Goal: Navigation & Orientation: Find specific page/section

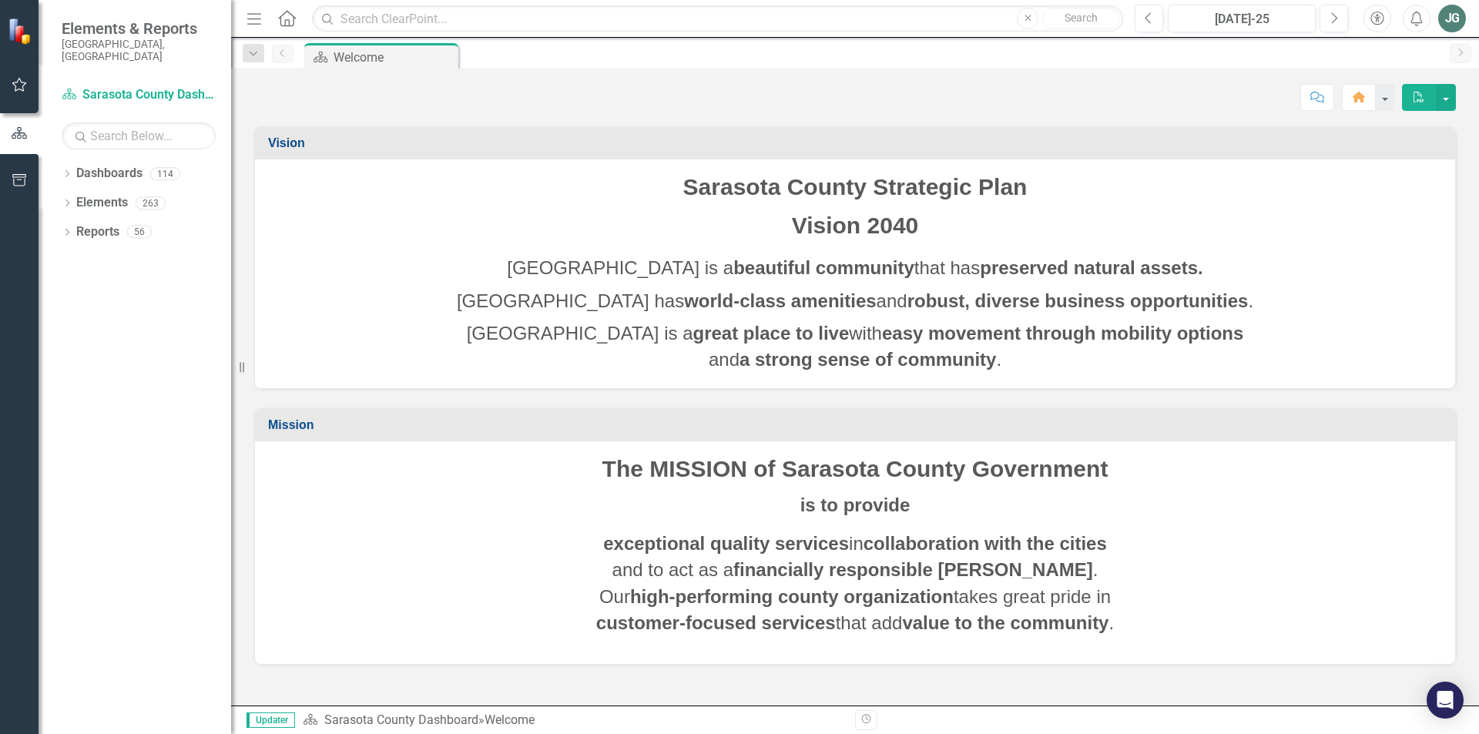
click at [56, 161] on div "Dropdown Dashboards 114 2026 DRAFT Strategic Plan Sarasota County Dashboard Dem…" at bounding box center [135, 447] width 193 height 573
click at [65, 171] on icon "Dropdown" at bounding box center [67, 175] width 11 height 8
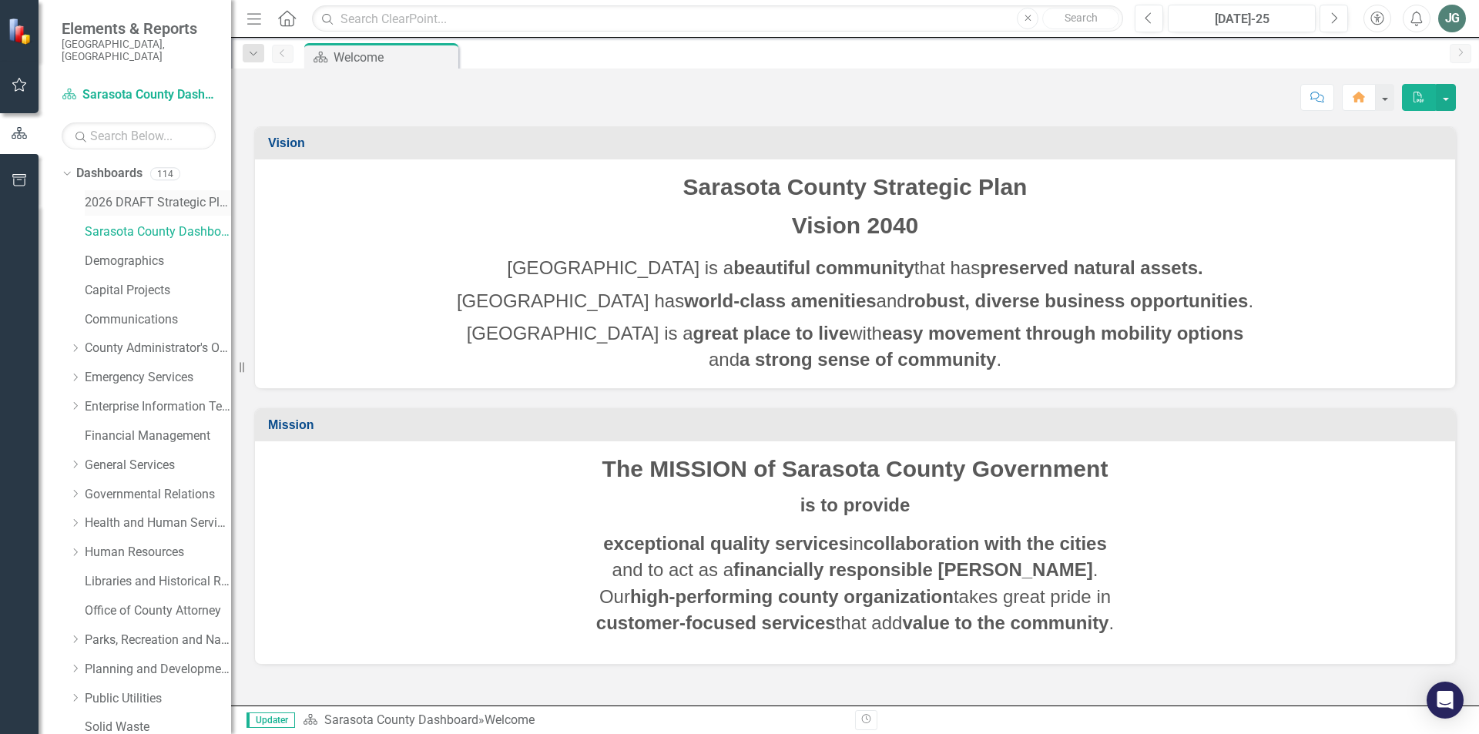
click at [146, 194] on link "2026 DRAFT Strategic Plan" at bounding box center [158, 203] width 146 height 18
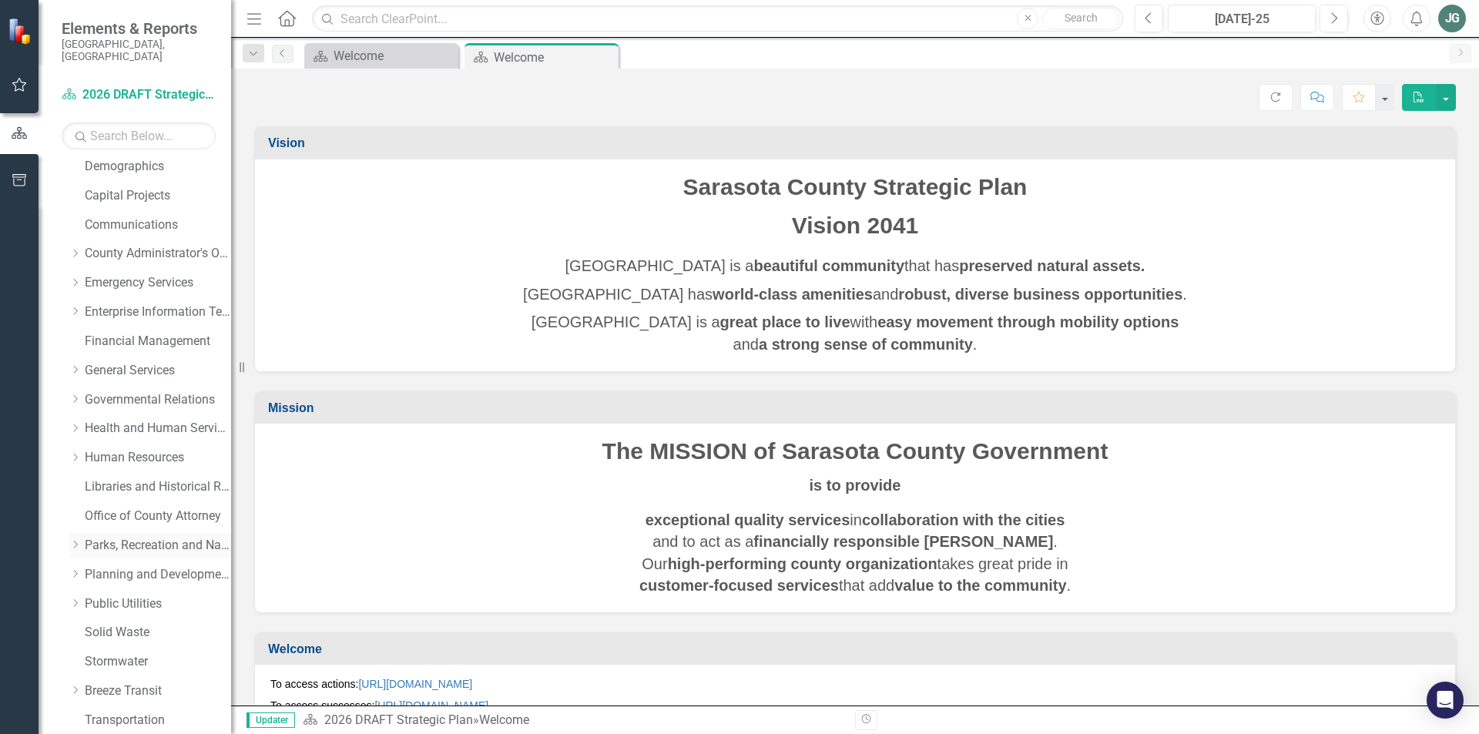
scroll to position [154, 0]
click at [149, 623] on link "Breeze Transit" at bounding box center [158, 632] width 146 height 18
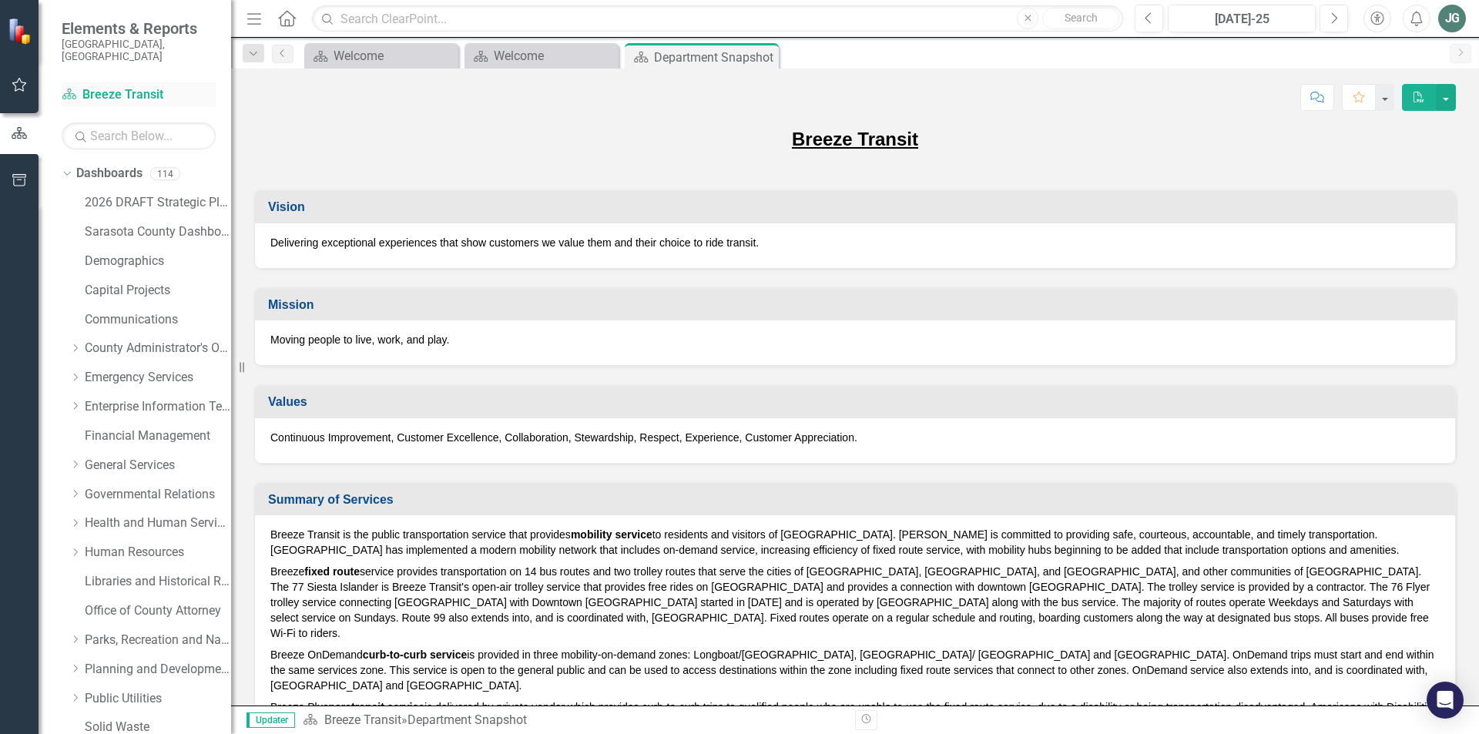
click at [114, 86] on link "Dashboard Breeze Transit" at bounding box center [139, 95] width 154 height 18
click at [168, 194] on link "2026 DRAFT Strategic Plan" at bounding box center [158, 203] width 146 height 18
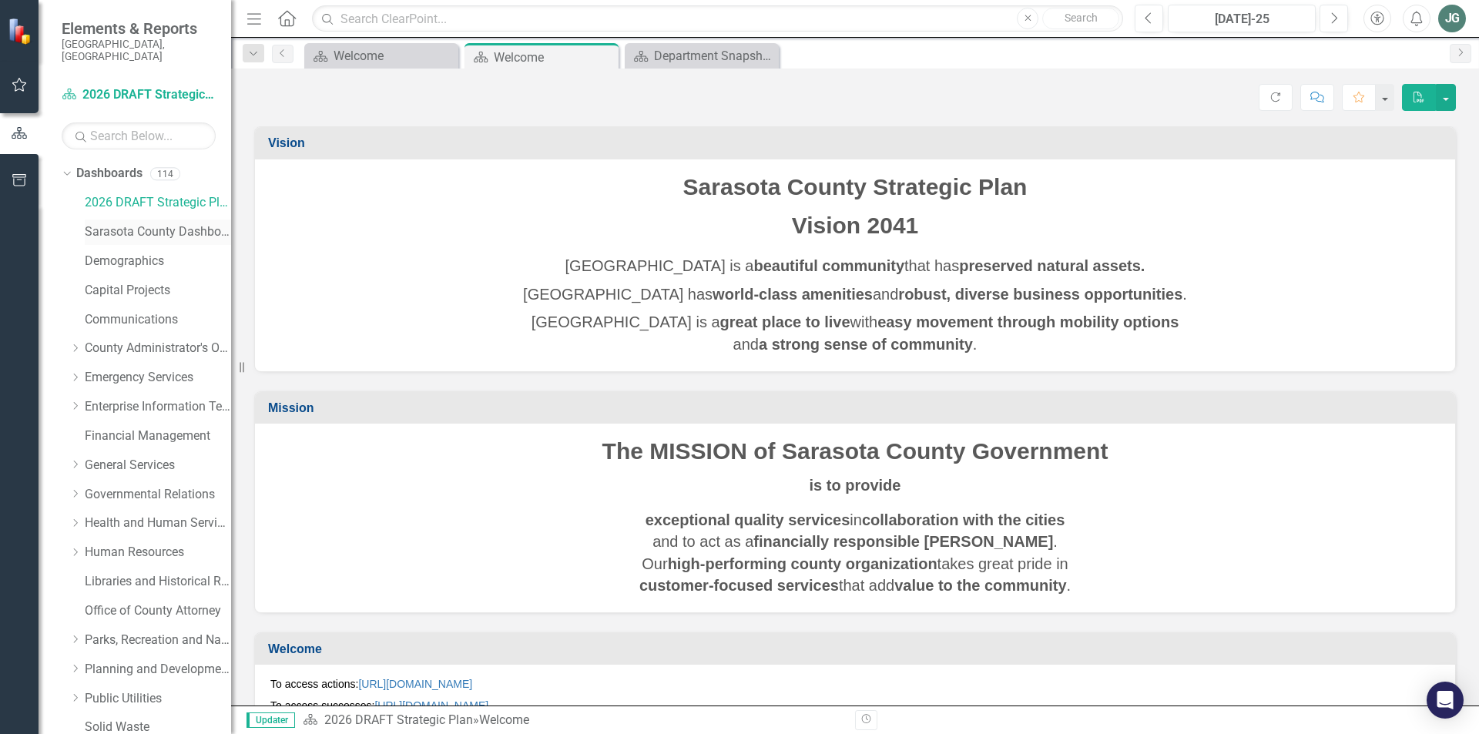
click at [149, 223] on link "Sarasota County Dashboard" at bounding box center [158, 232] width 146 height 18
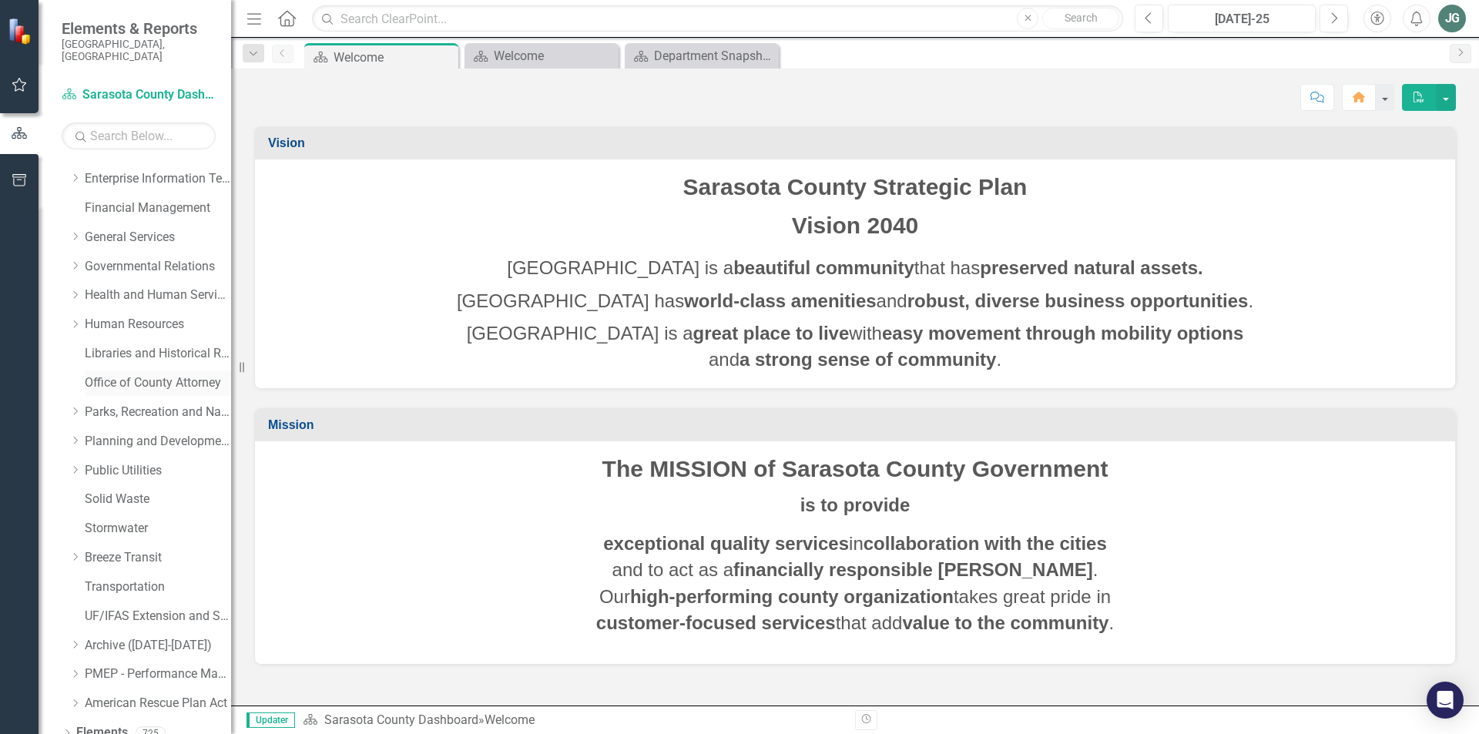
scroll to position [260, 0]
click at [72, 521] on icon "Dropdown" at bounding box center [75, 525] width 12 height 9
click at [72, 518] on icon "Dropdown" at bounding box center [73, 524] width 9 height 12
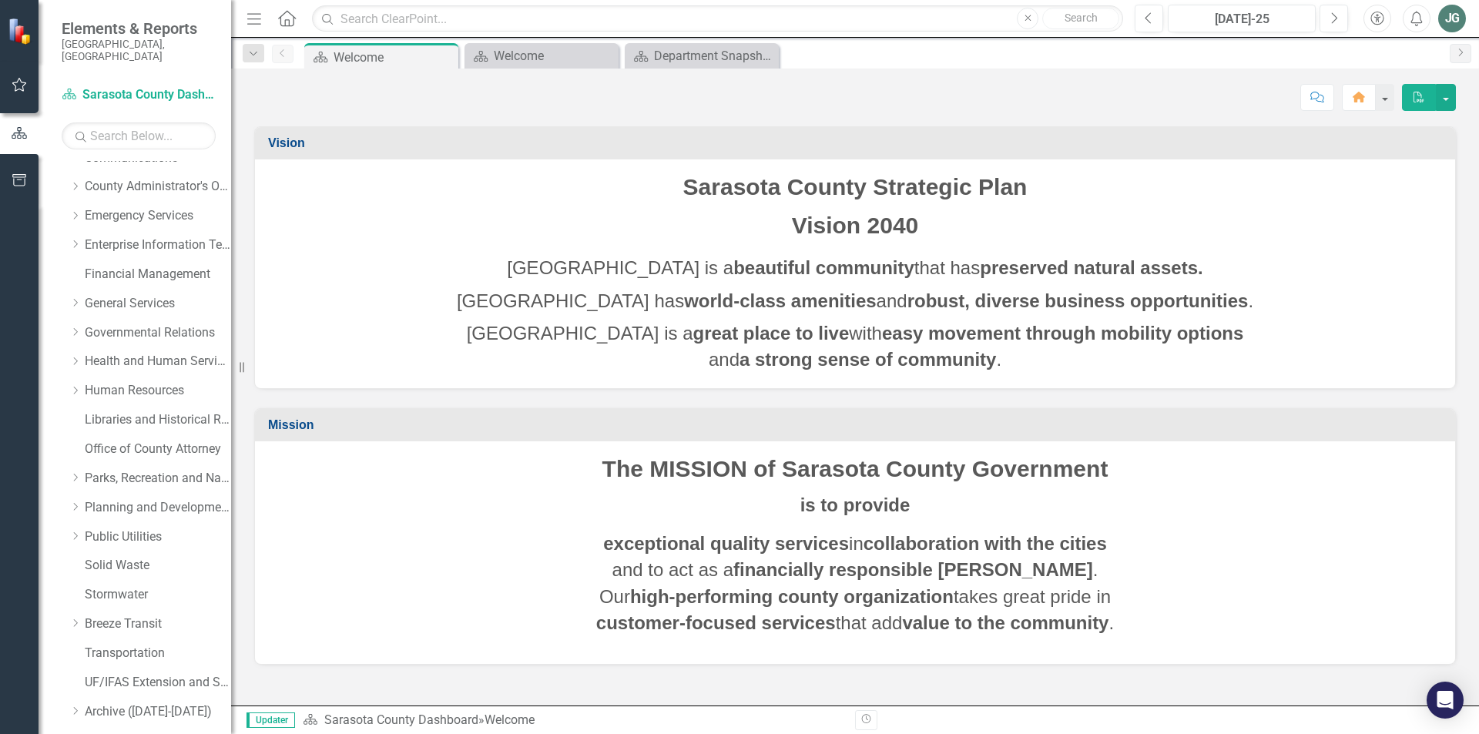
scroll to position [0, 0]
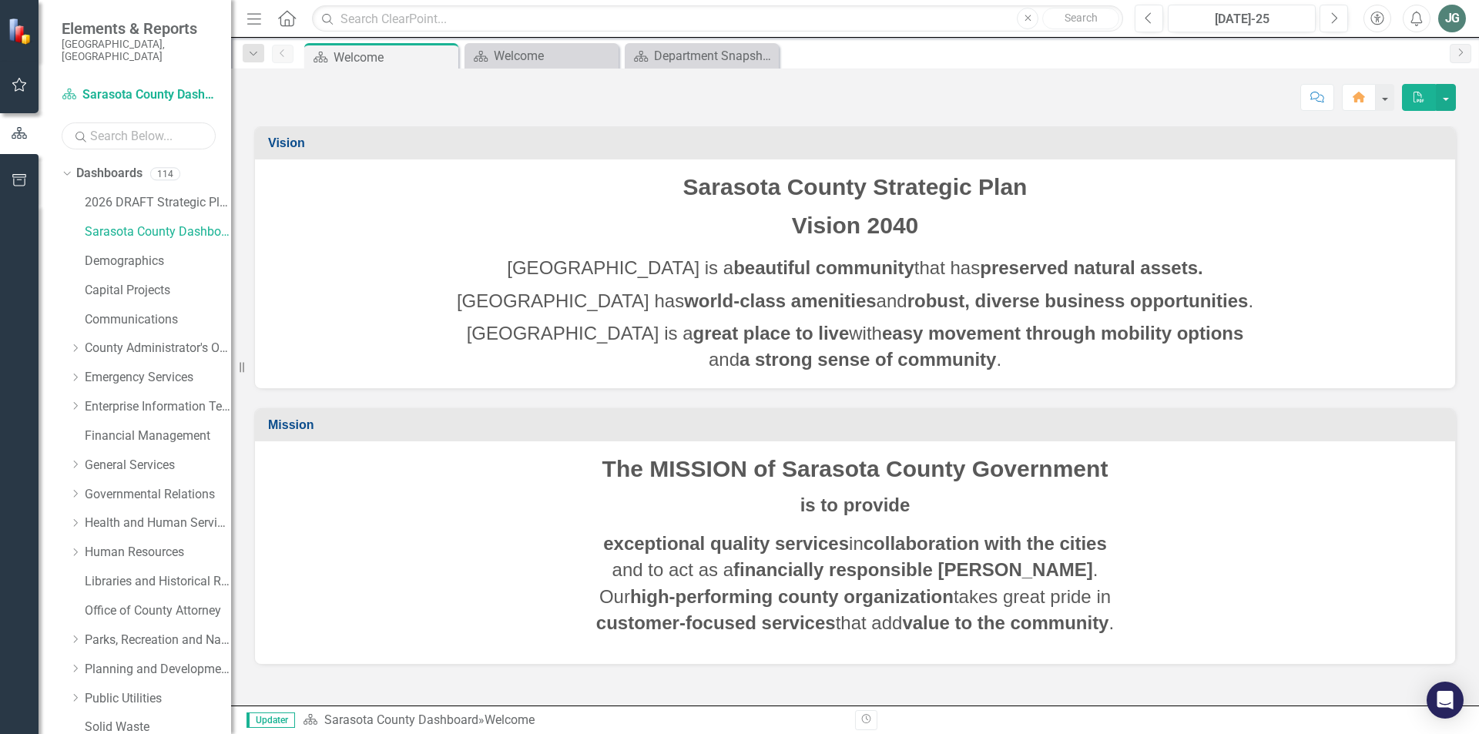
click at [176, 127] on input "text" at bounding box center [139, 135] width 154 height 27
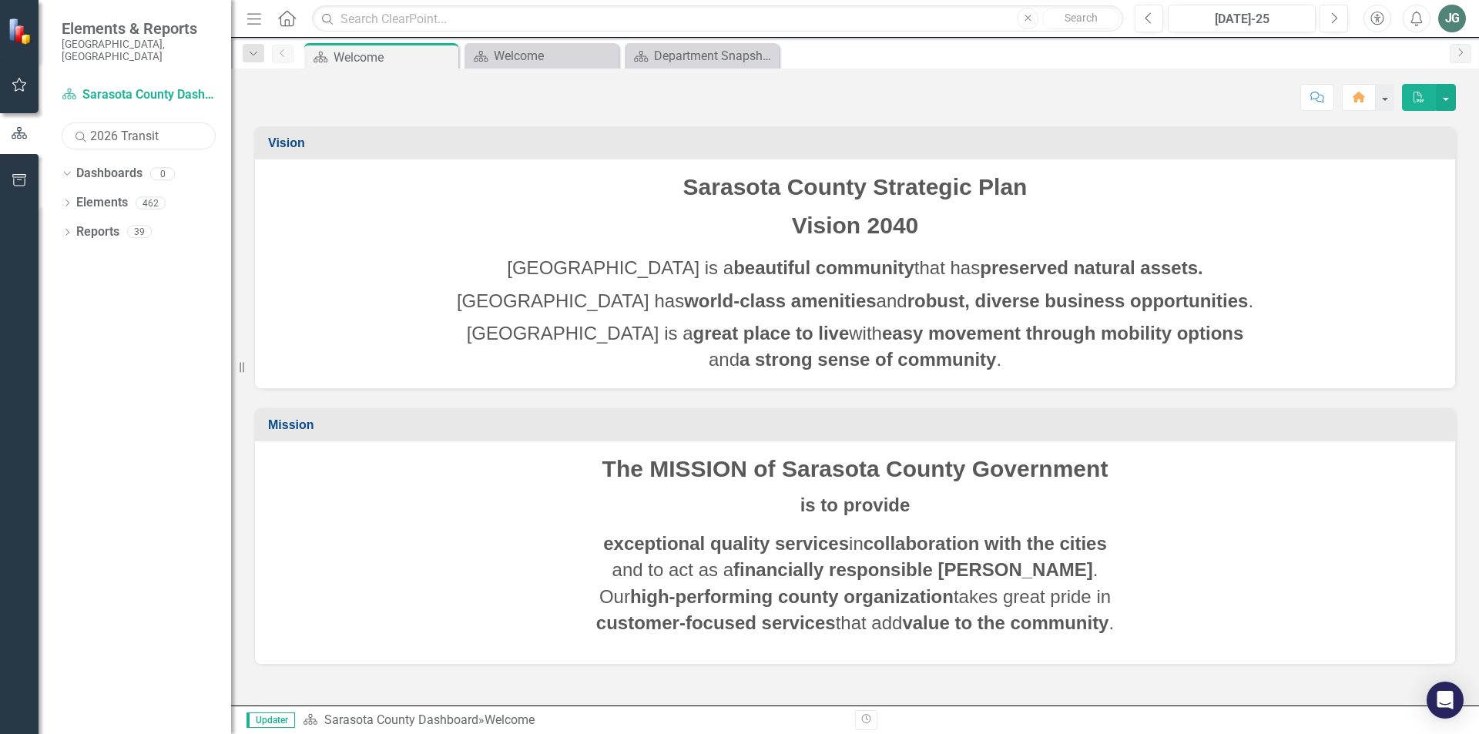
type input "2026 Transit"
click at [67, 200] on icon "Dropdown" at bounding box center [67, 204] width 11 height 8
click at [67, 197] on icon "Dropdown" at bounding box center [65, 202] width 8 height 11
click at [66, 229] on icon at bounding box center [67, 232] width 4 height 7
click at [68, 226] on icon "Dropdown" at bounding box center [65, 231] width 8 height 11
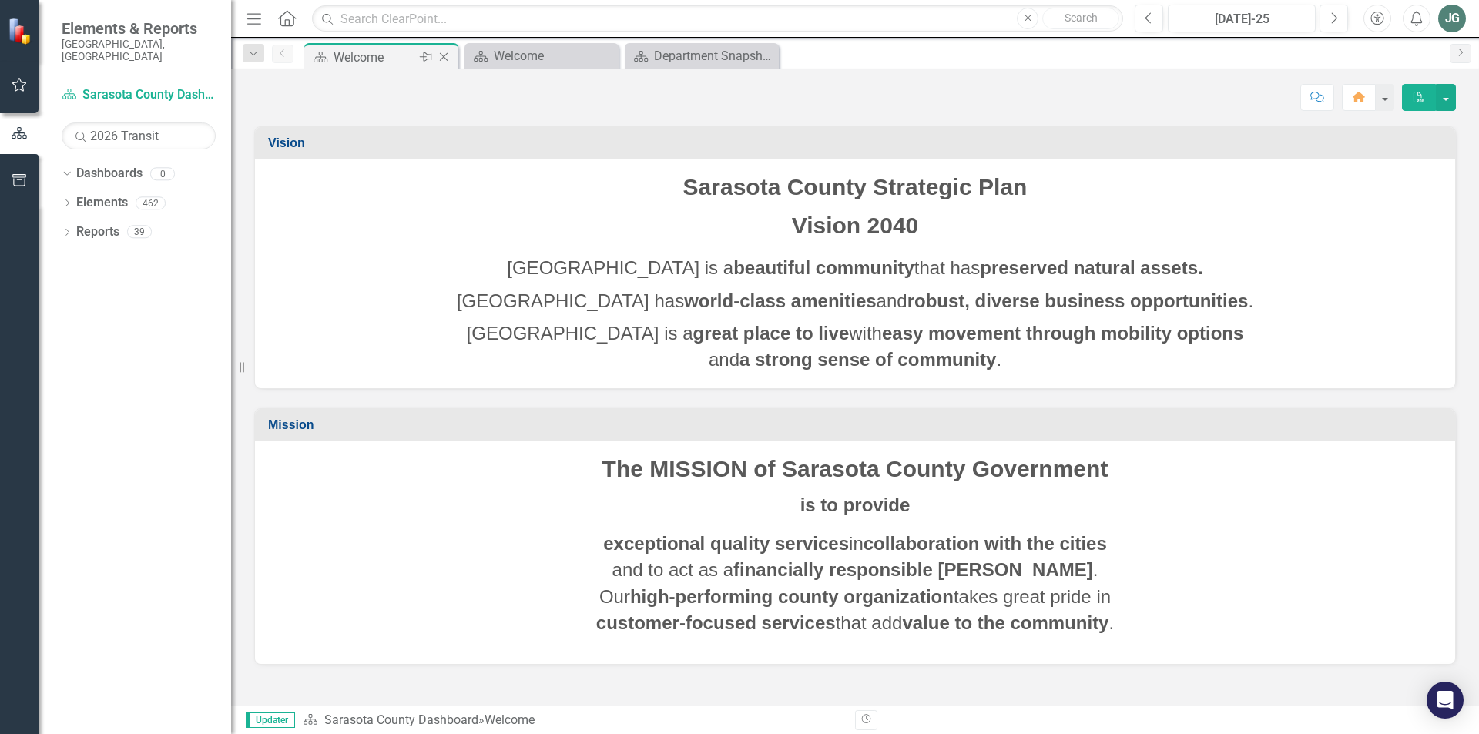
click at [448, 60] on icon "Close" at bounding box center [443, 57] width 15 height 12
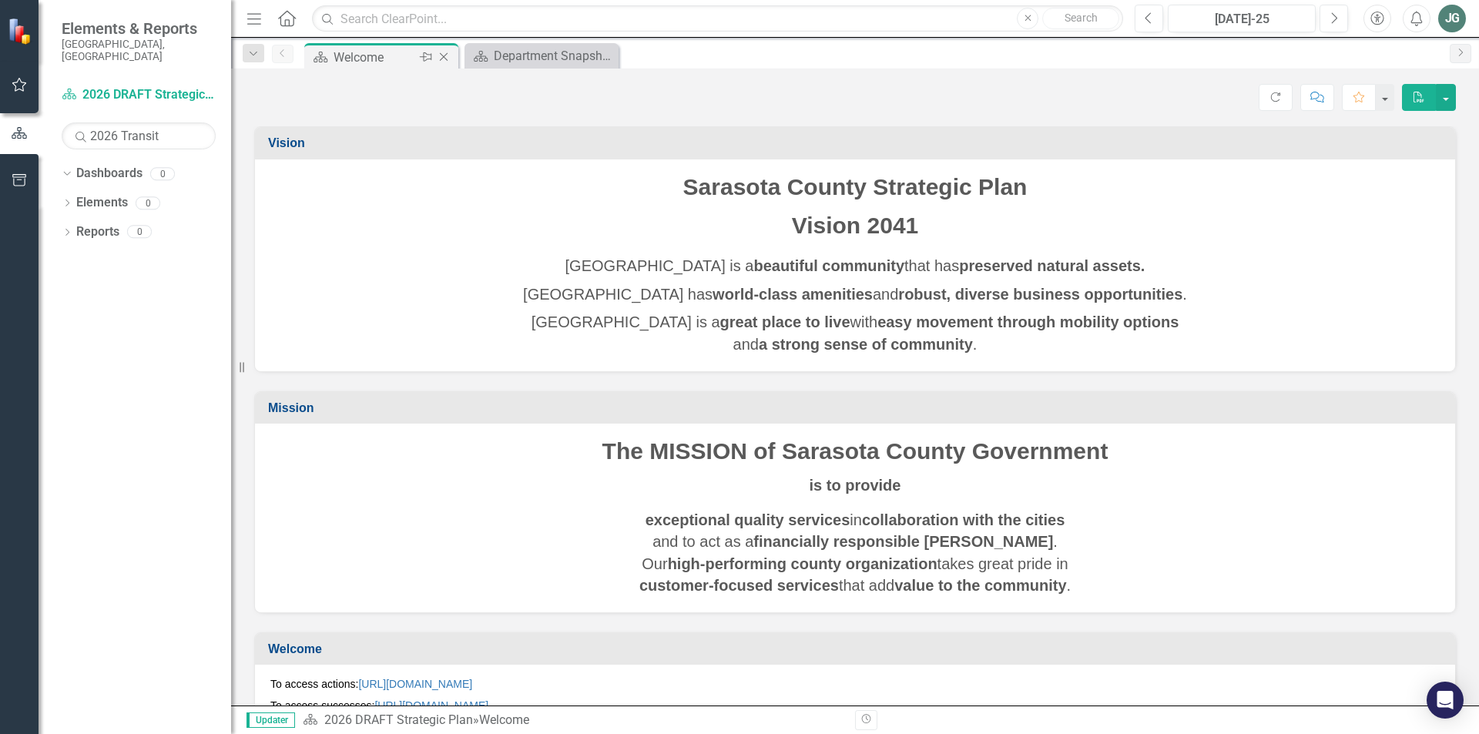
click at [441, 59] on icon "Close" at bounding box center [443, 57] width 15 height 12
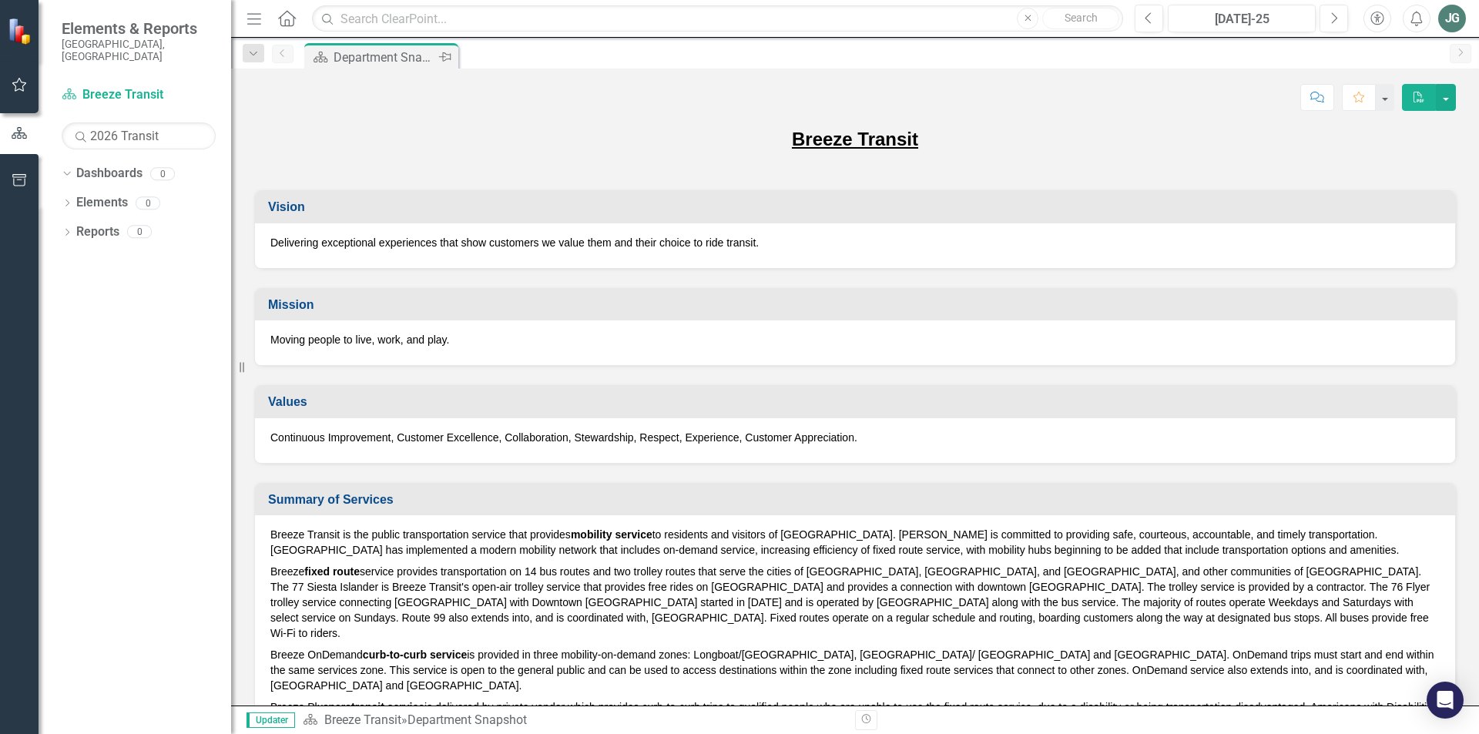
click at [369, 59] on div "Department Snapshot" at bounding box center [384, 57] width 102 height 19
click at [1439, 102] on button "button" at bounding box center [1446, 97] width 20 height 27
click at [1110, 182] on div "Vision Delivering exceptional experiences that show customers we value them and…" at bounding box center [855, 220] width 1225 height 98
click at [255, 26] on icon "Menu" at bounding box center [254, 18] width 20 height 16
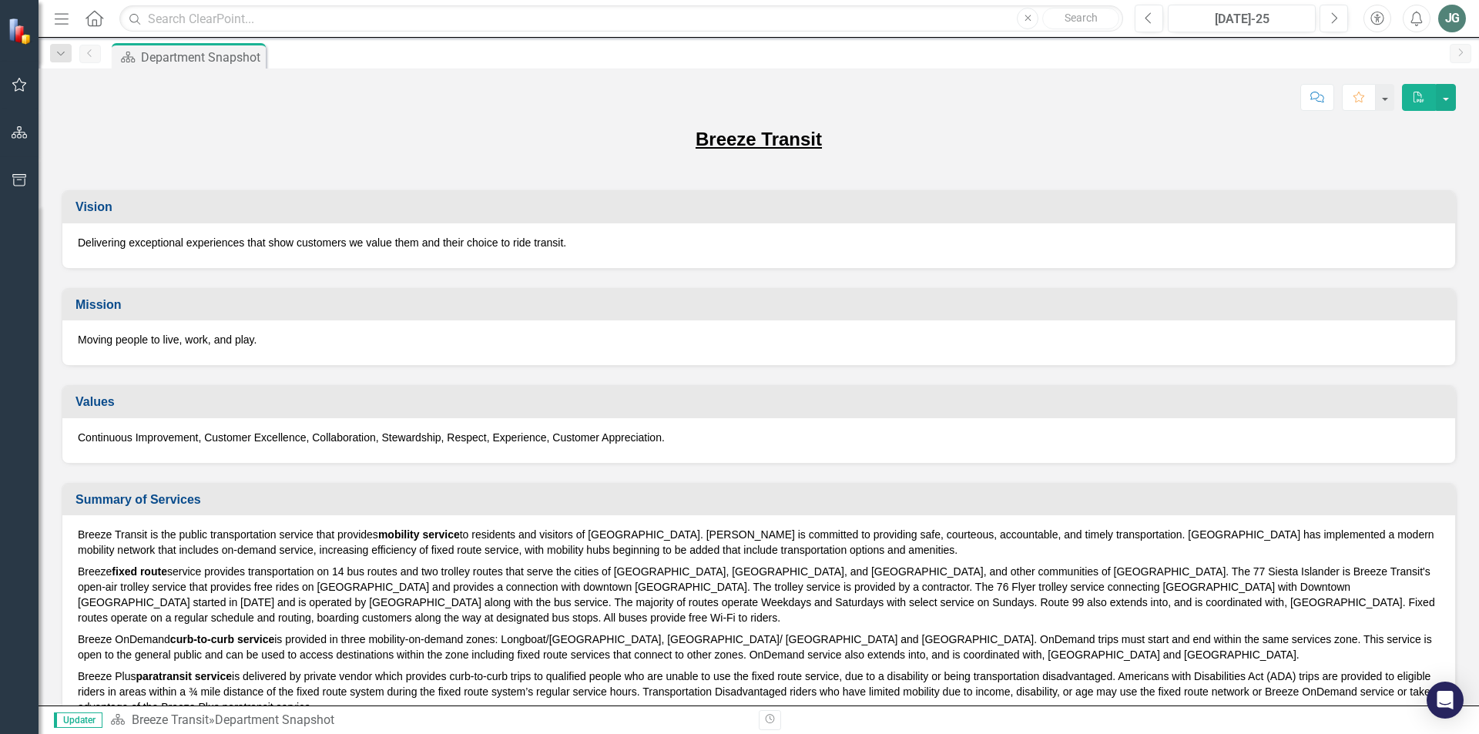
click at [59, 18] on icon "button" at bounding box center [62, 18] width 14 height 11
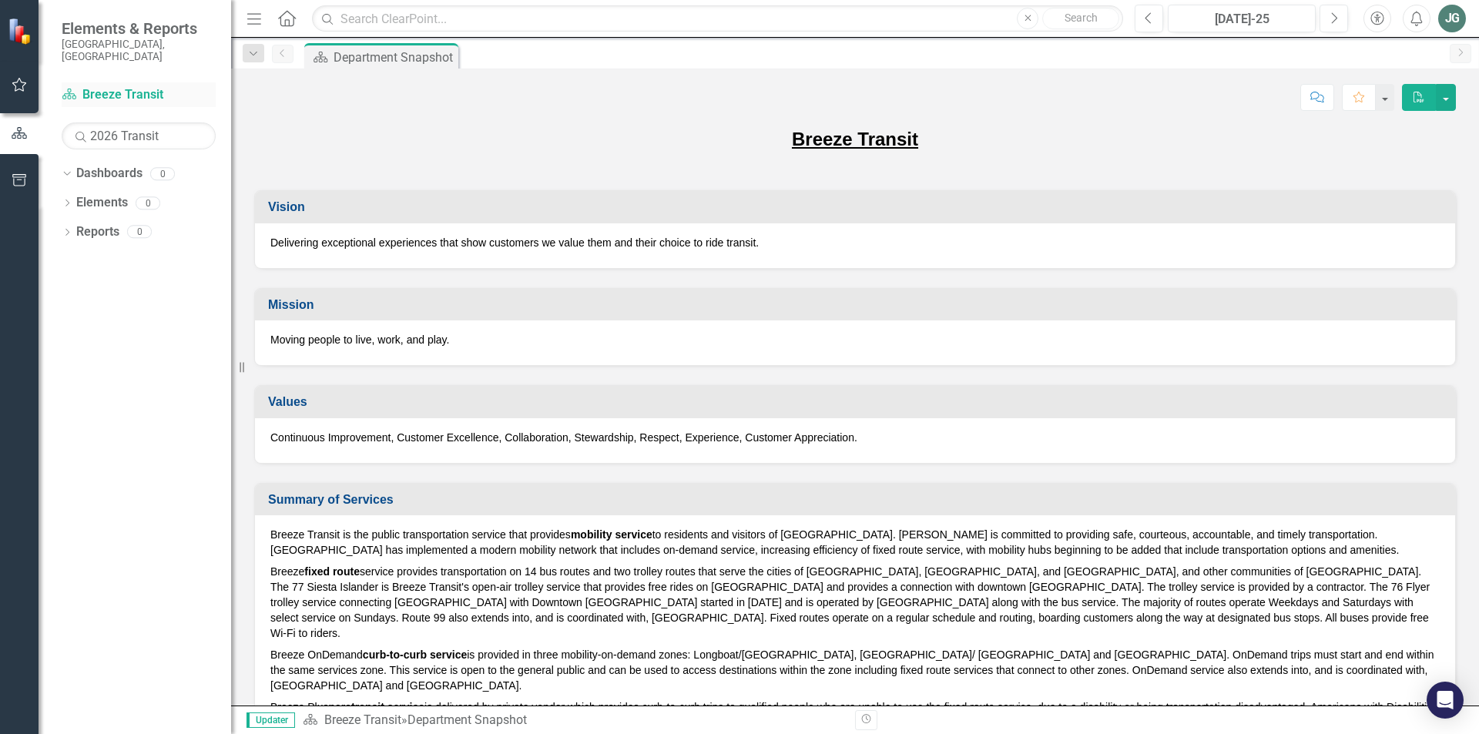
click at [108, 86] on link "Dashboard Breeze Transit" at bounding box center [139, 95] width 154 height 18
drag, startPoint x: 163, startPoint y: 124, endPoint x: 7, endPoint y: 122, distance: 156.3
click at [7, 122] on div "Elements & Reports [GEOGRAPHIC_DATA], [GEOGRAPHIC_DATA] Dashboard Breeze Transi…" at bounding box center [115, 367] width 231 height 734
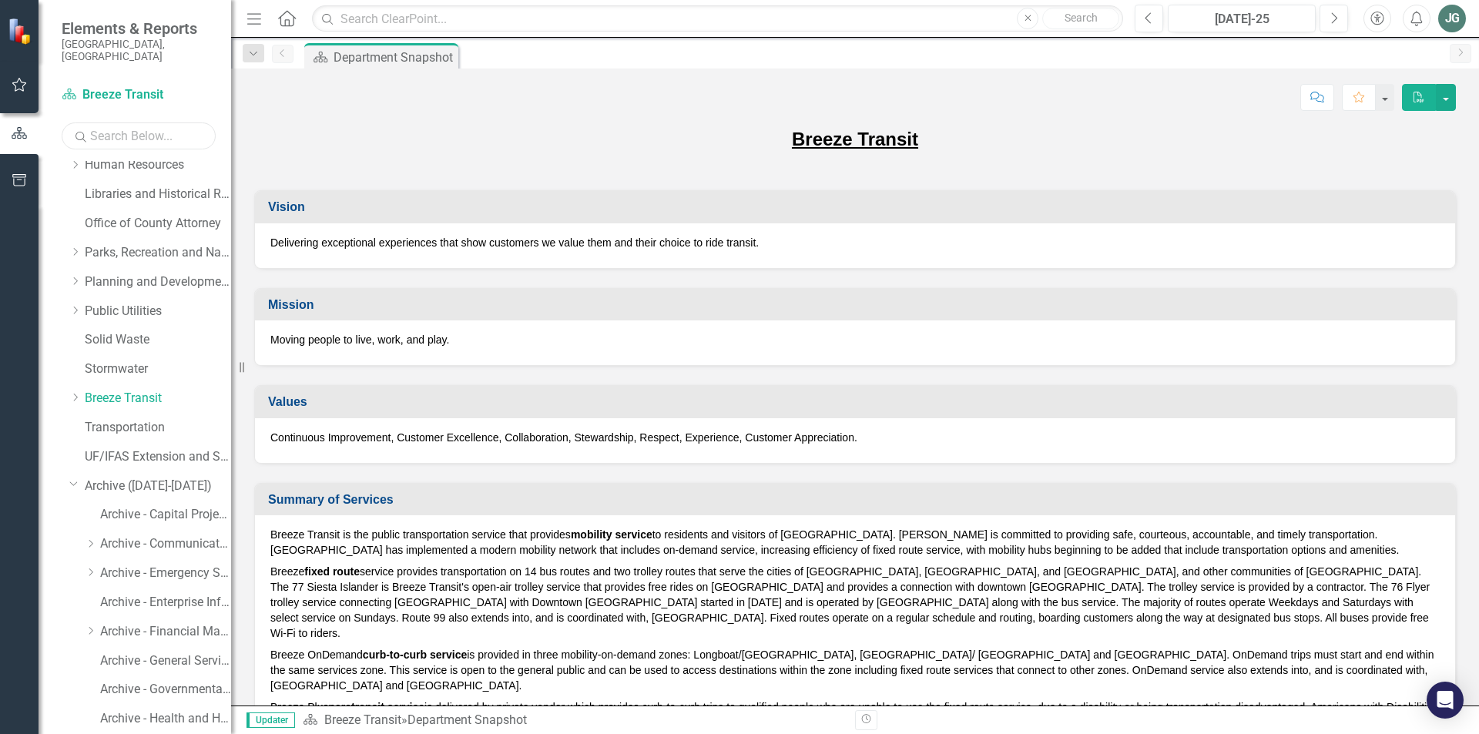
scroll to position [365, 0]
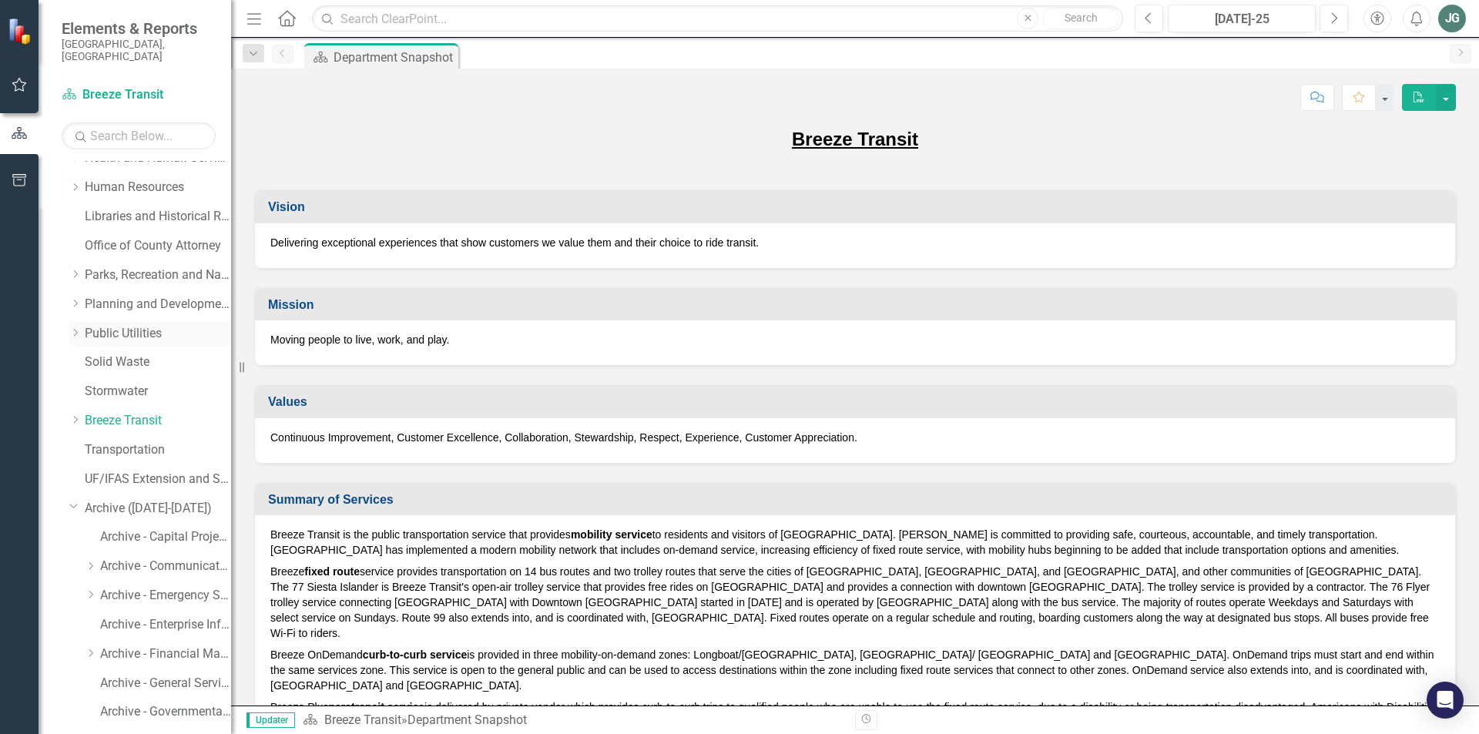
click at [133, 325] on link "Public Utilities" at bounding box center [158, 334] width 146 height 18
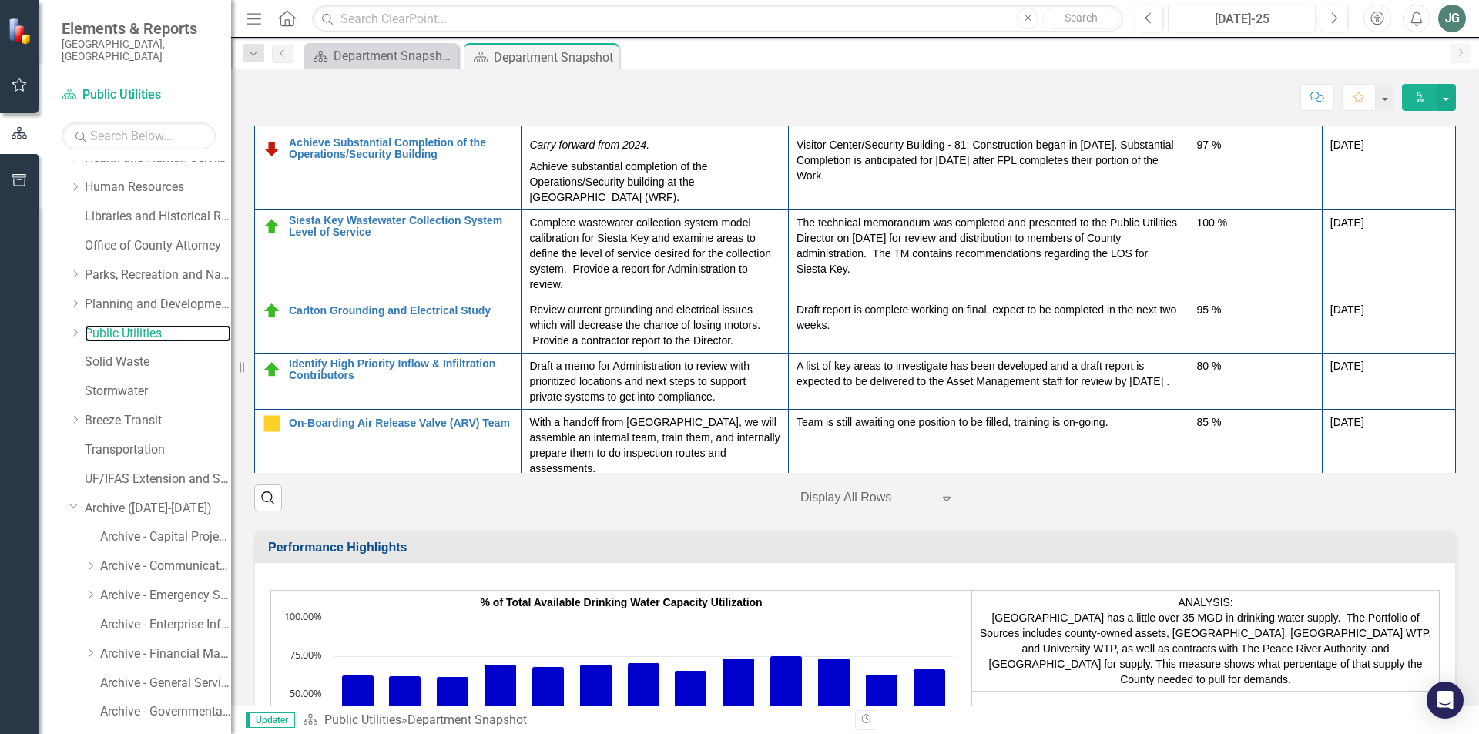
scroll to position [2170, 0]
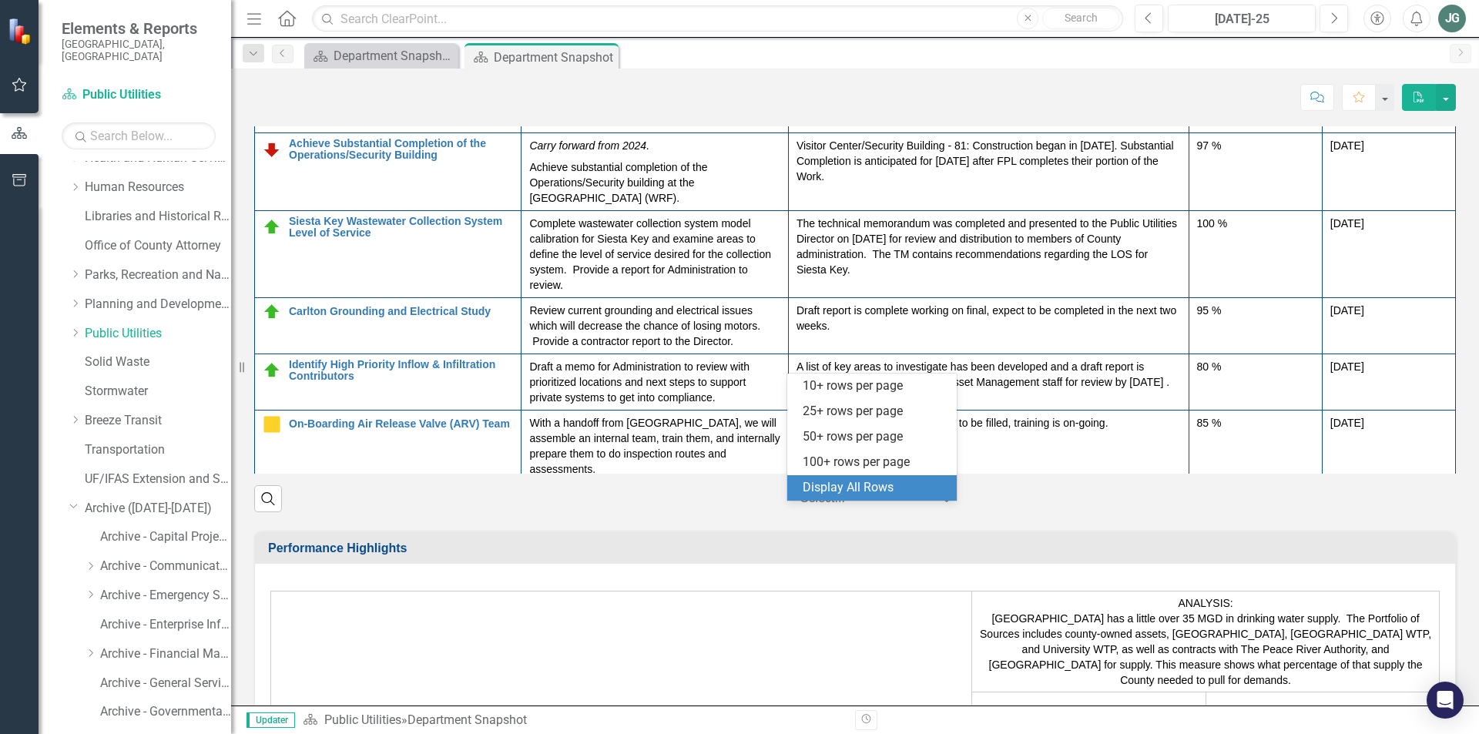
click at [943, 502] on icon at bounding box center [947, 500] width 8 height 5
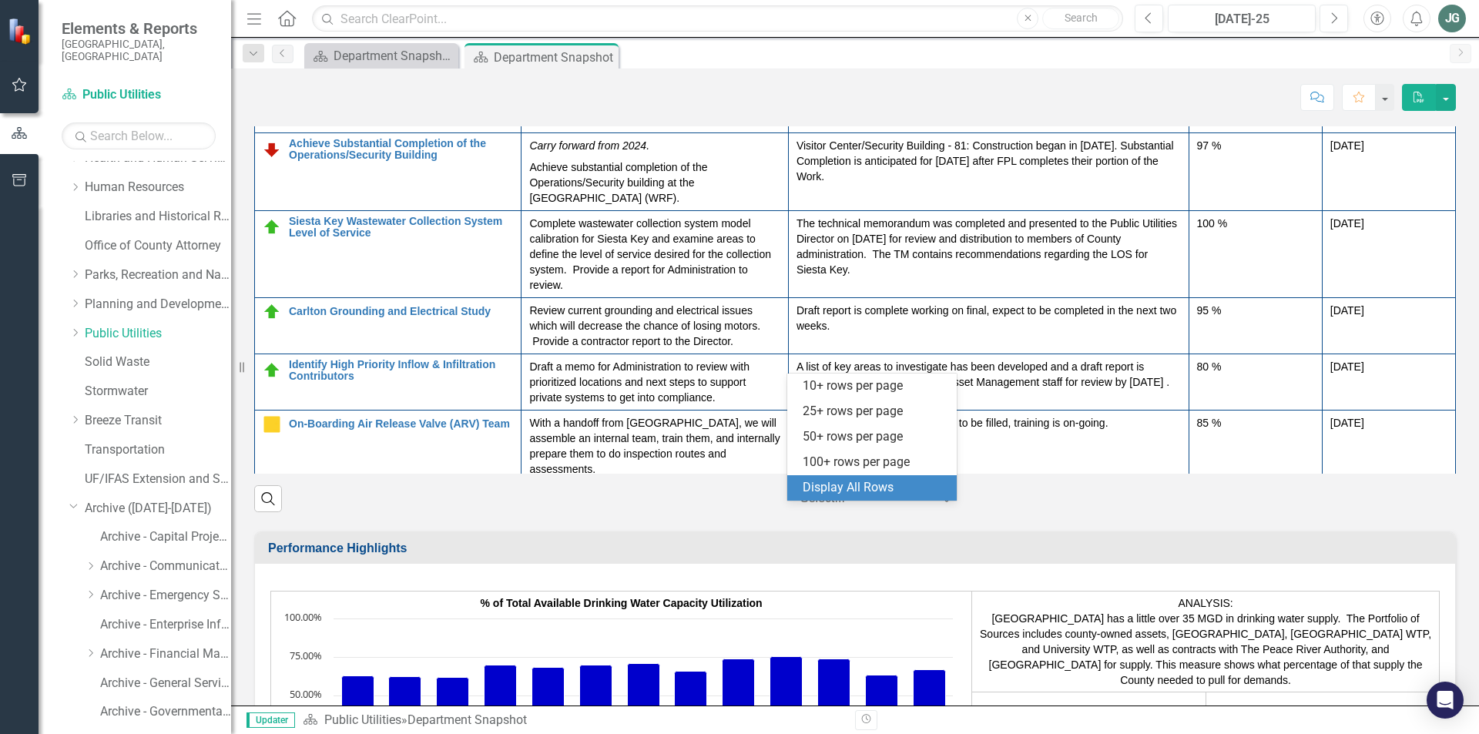
click at [827, 486] on div "Display All Rows" at bounding box center [874, 488] width 145 height 18
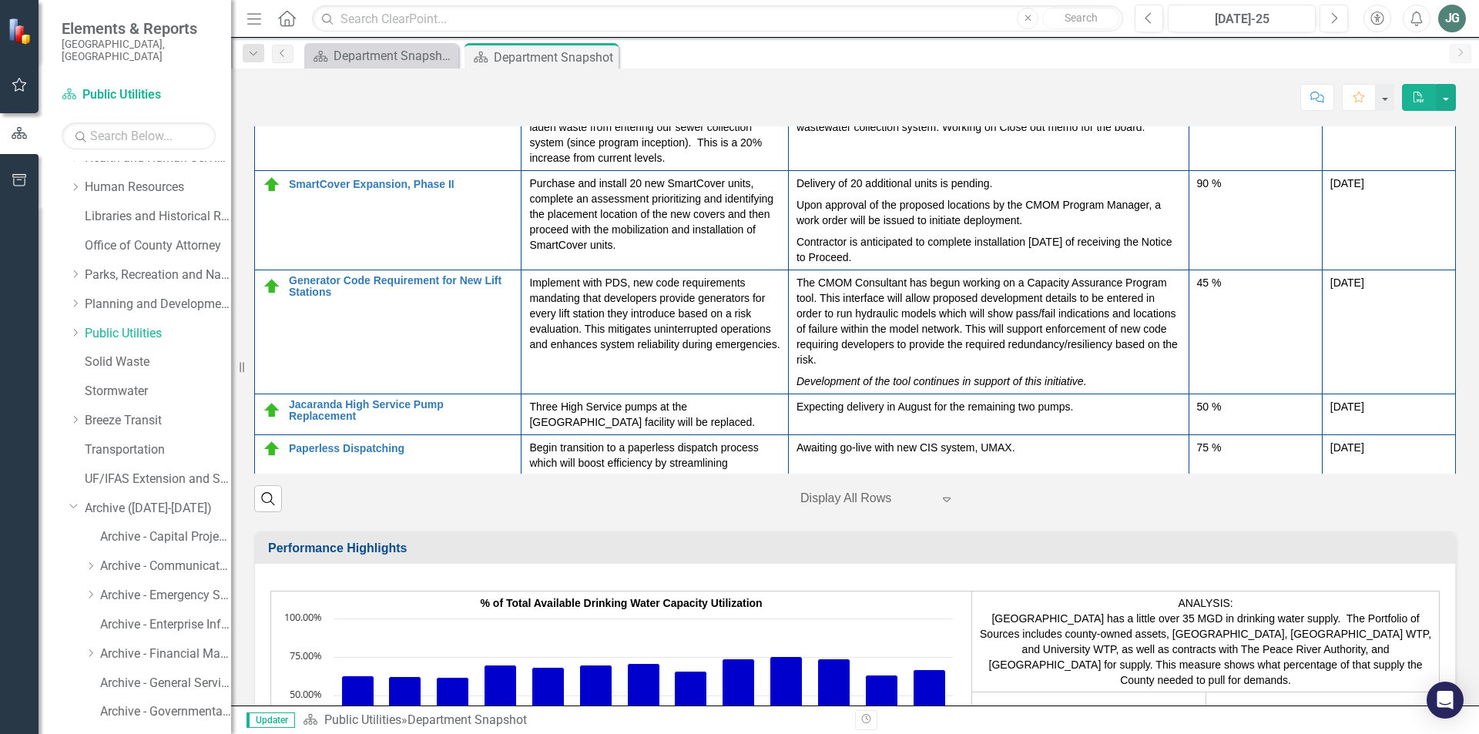
scroll to position [473, 0]
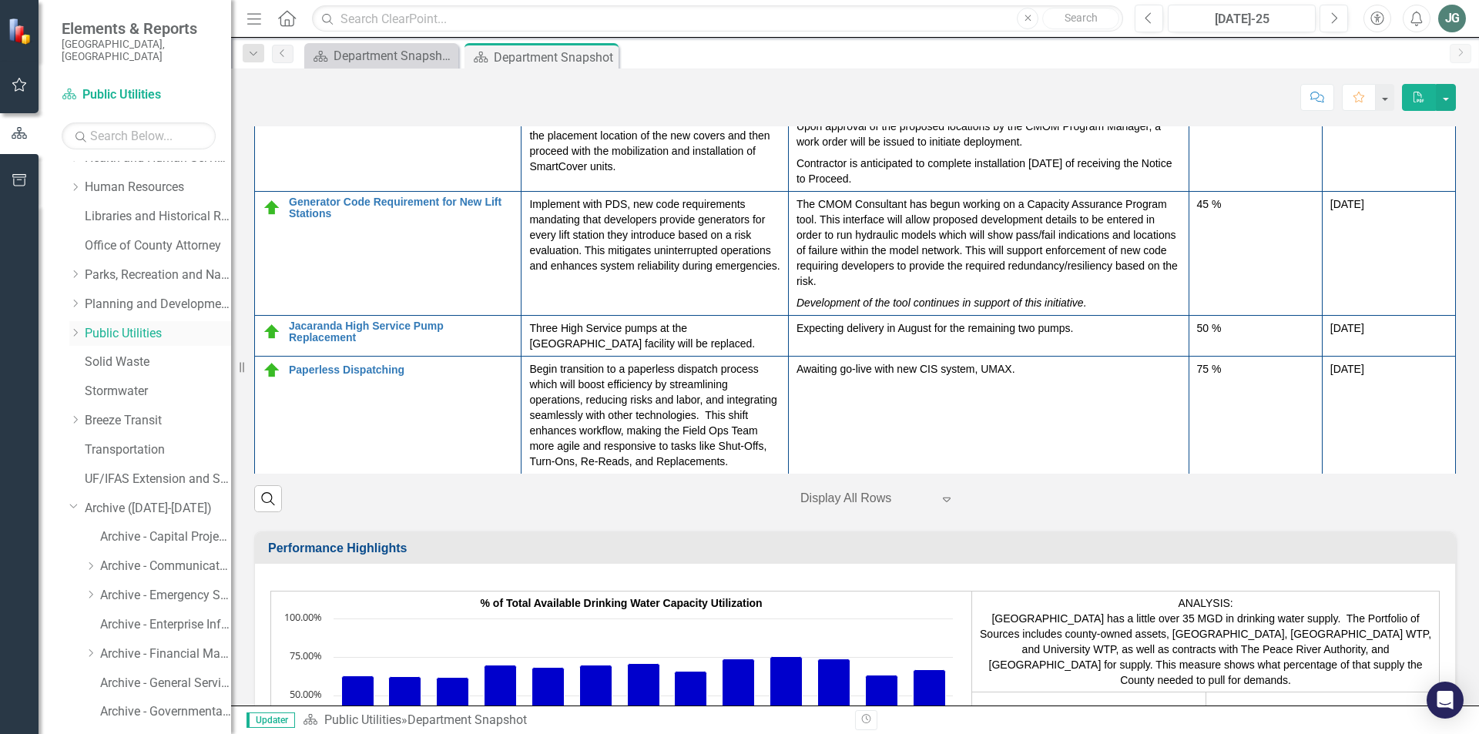
click at [74, 328] on icon "Dropdown" at bounding box center [75, 332] width 12 height 9
click at [72, 325] on icon "Dropdown" at bounding box center [73, 331] width 9 height 12
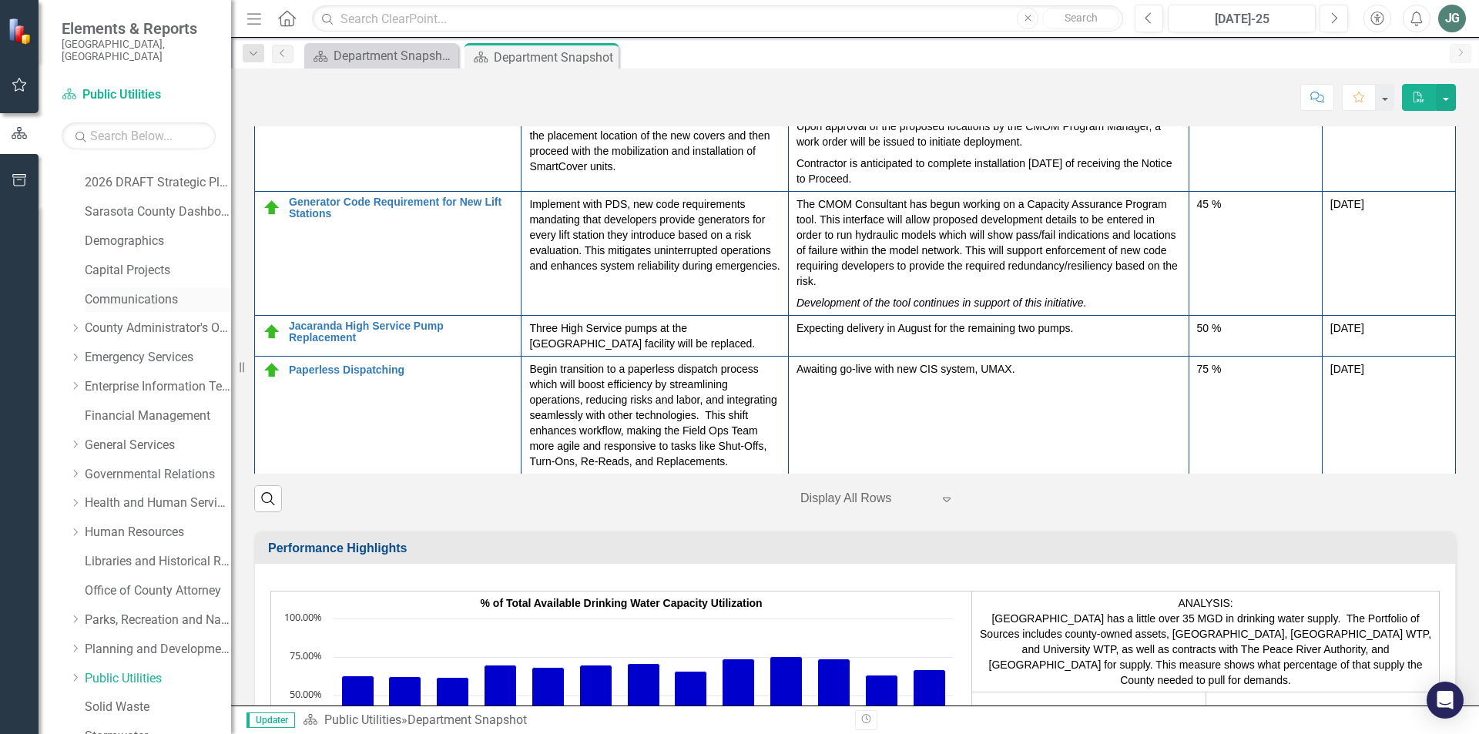
scroll to position [0, 0]
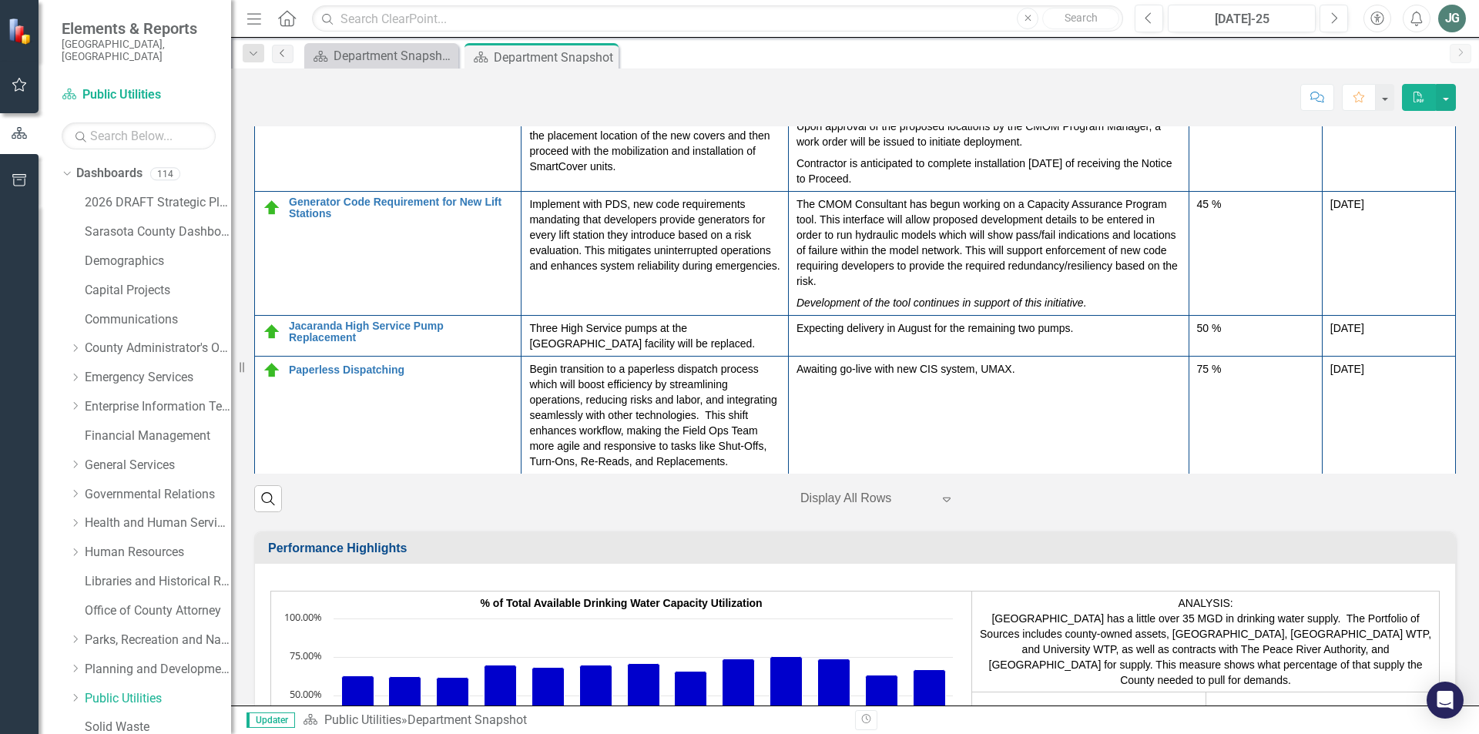
click at [281, 59] on link "Previous" at bounding box center [283, 54] width 22 height 18
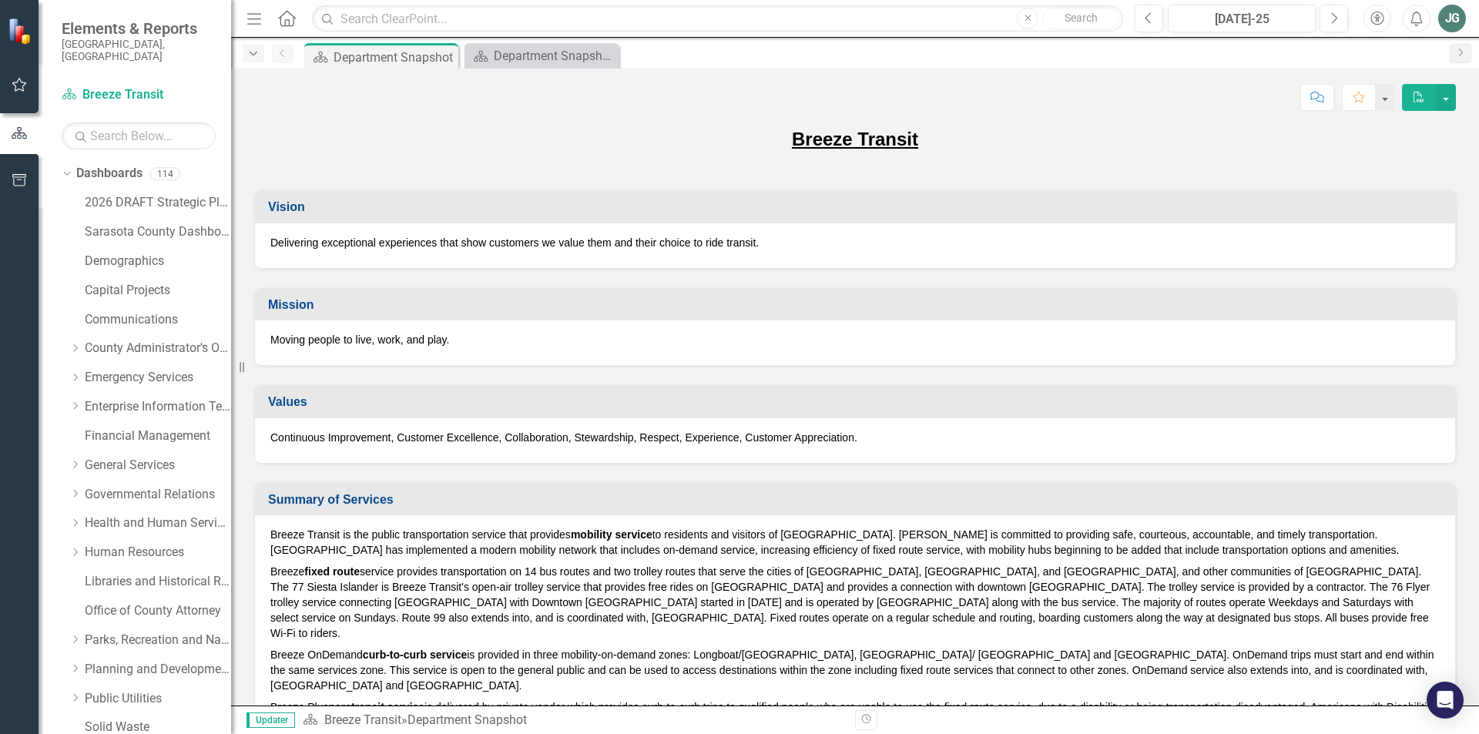
click at [251, 56] on icon "Dropdown" at bounding box center [253, 54] width 14 height 11
click at [651, 125] on div "Score: N/A [DATE]-25 Completed Comment Favorite PDF Breeze Transit Vision Deliv…" at bounding box center [855, 387] width 1248 height 637
click at [443, 52] on icon "Close" at bounding box center [443, 57] width 15 height 12
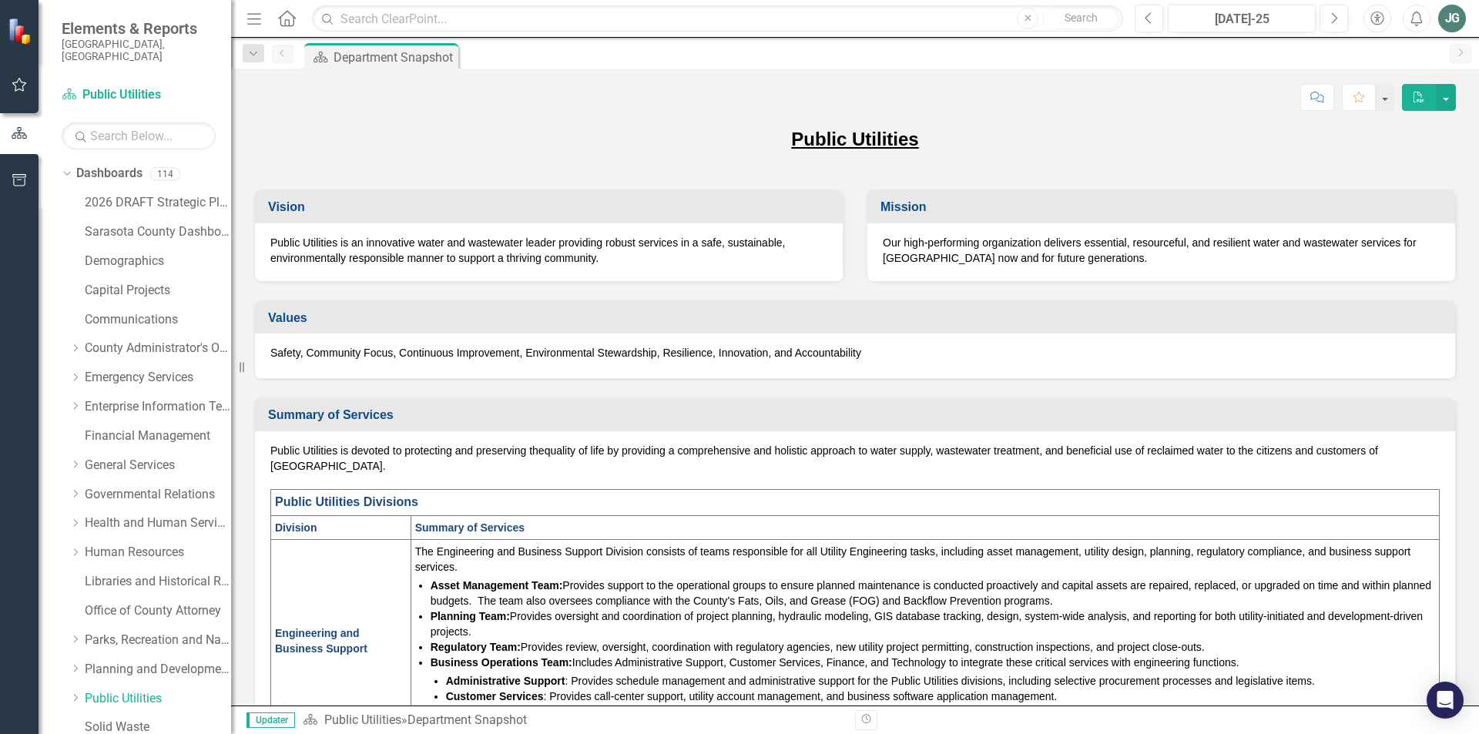
click at [585, 119] on div "Score: N/A [DATE]-25 Completed Comment Favorite PDF Public Utilities Vision Pub…" at bounding box center [855, 387] width 1248 height 637
drag, startPoint x: 361, startPoint y: 57, endPoint x: 310, endPoint y: 112, distance: 75.2
click at [310, 112] on div "Score: N/A [DATE]-25 Completed Comment Favorite PDF" at bounding box center [855, 92] width 1248 height 46
click at [283, 18] on icon "Home" at bounding box center [286, 18] width 20 height 16
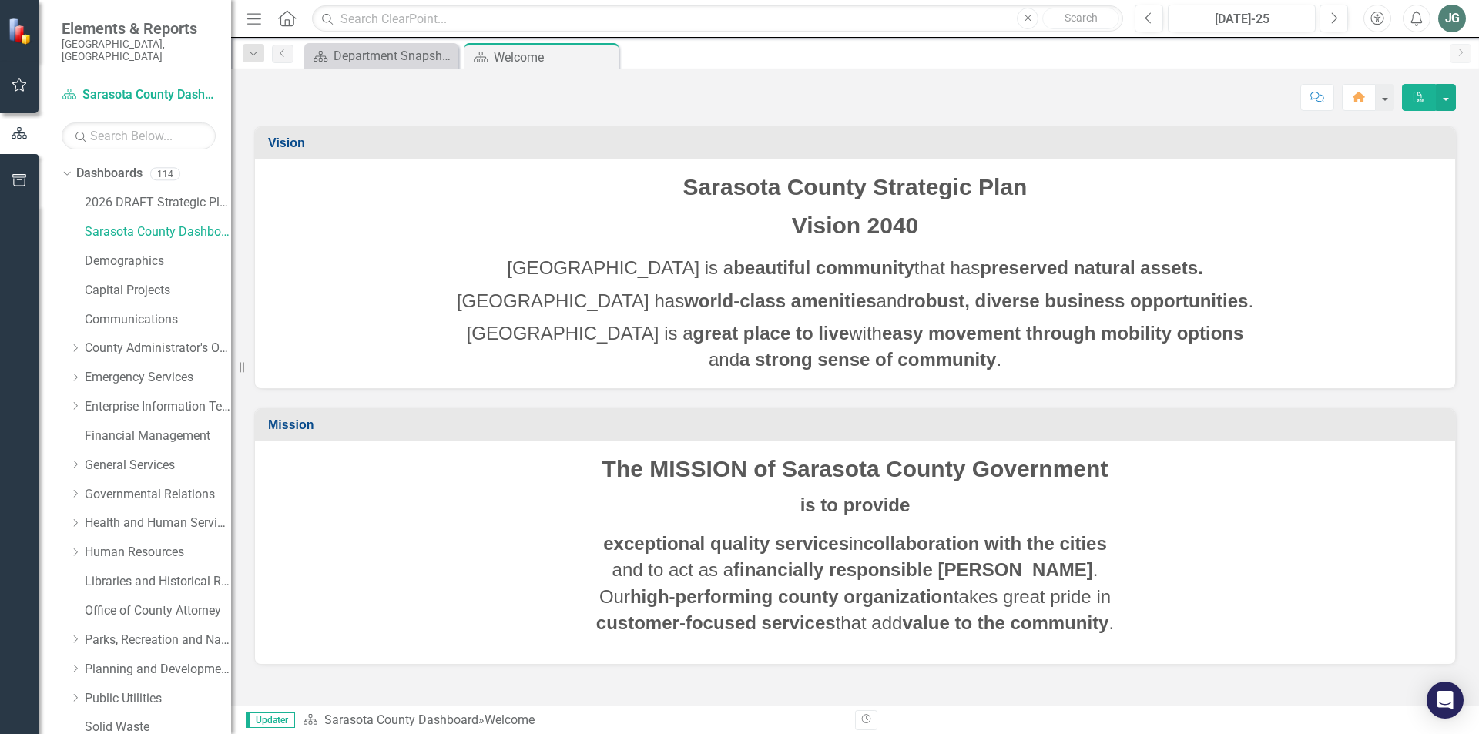
click at [1446, 18] on div "JG" at bounding box center [1452, 19] width 28 height 28
click at [1099, 90] on div "Score: N/A [DATE]-25 Completed Comment Home PDF" at bounding box center [854, 97] width 1201 height 26
click at [1449, 25] on div "JG" at bounding box center [1452, 19] width 28 height 28
click at [1410, 190] on link "Logout Log Out" at bounding box center [1404, 194] width 122 height 28
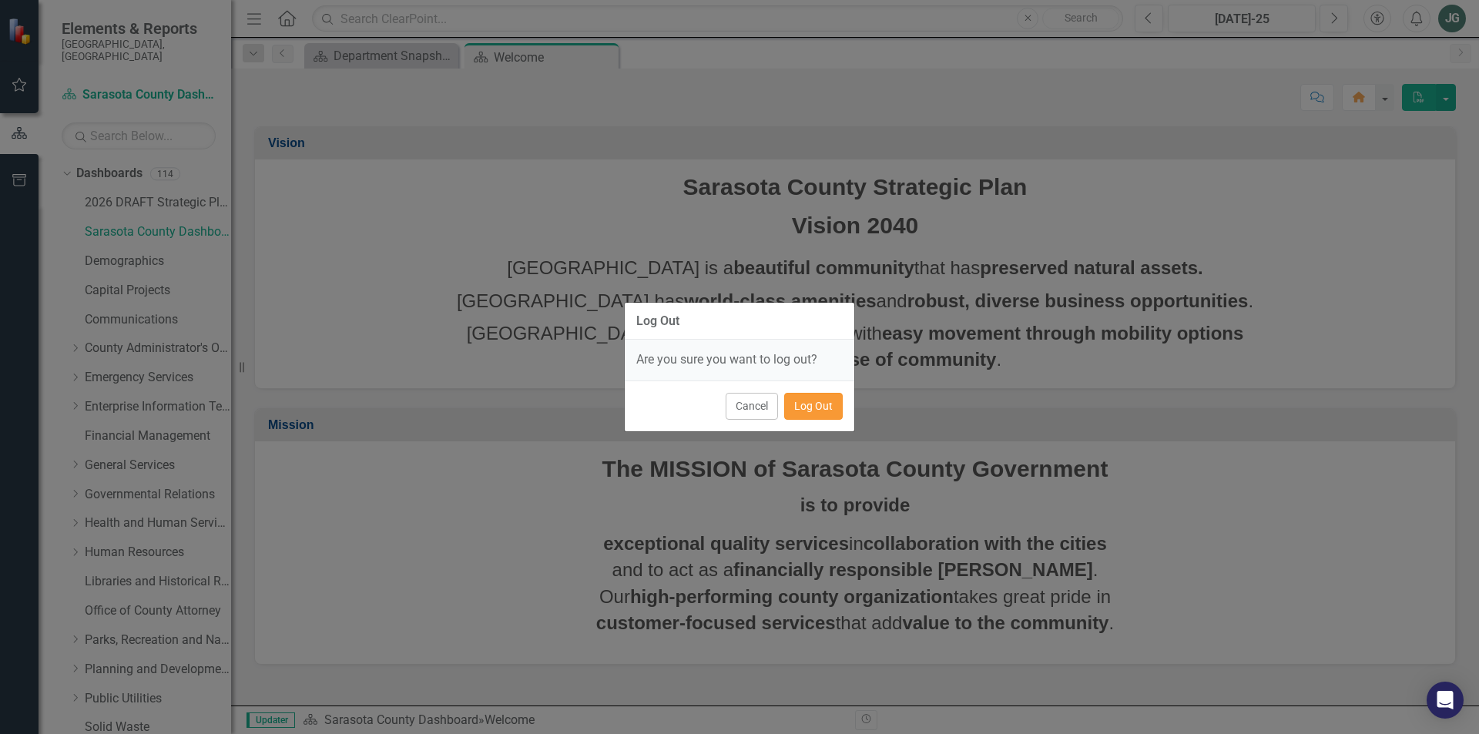
click at [818, 413] on button "Log Out" at bounding box center [813, 406] width 59 height 27
